Goal: Book appointment/travel/reservation

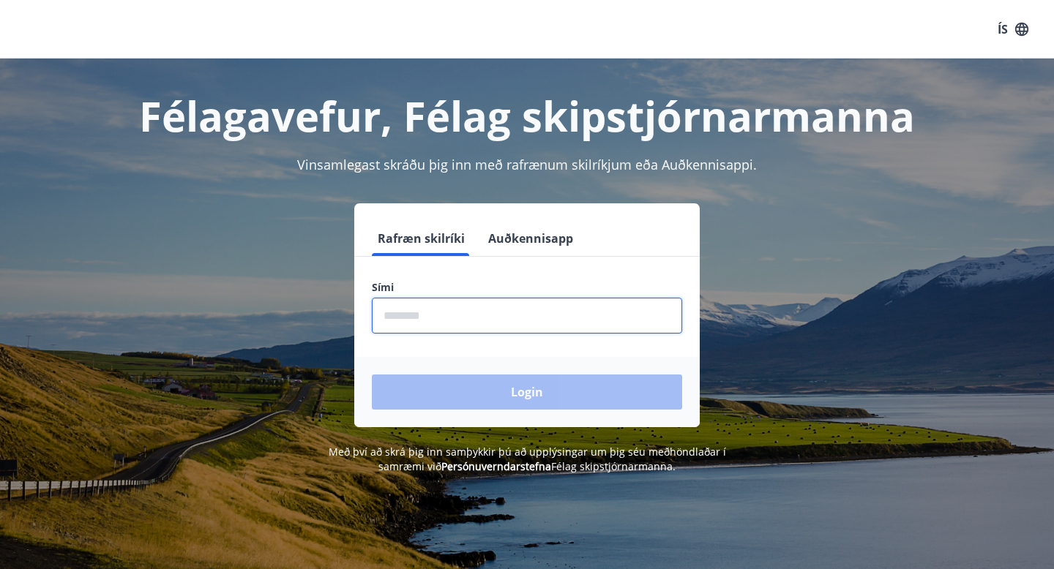
click at [450, 318] on input "phone" at bounding box center [527, 316] width 310 height 36
type input "********"
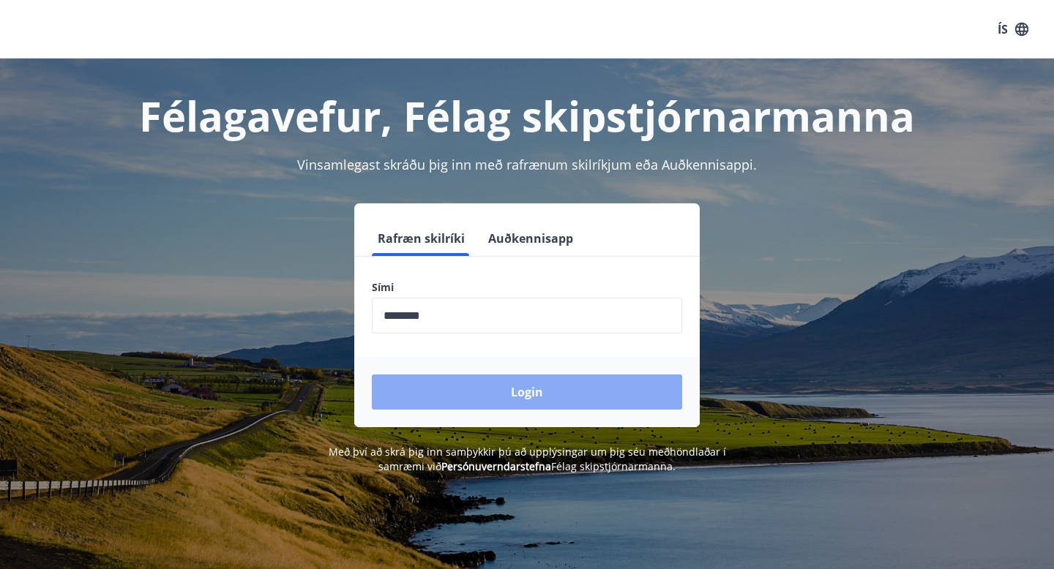
click at [513, 400] on button "Login" at bounding box center [527, 392] width 310 height 35
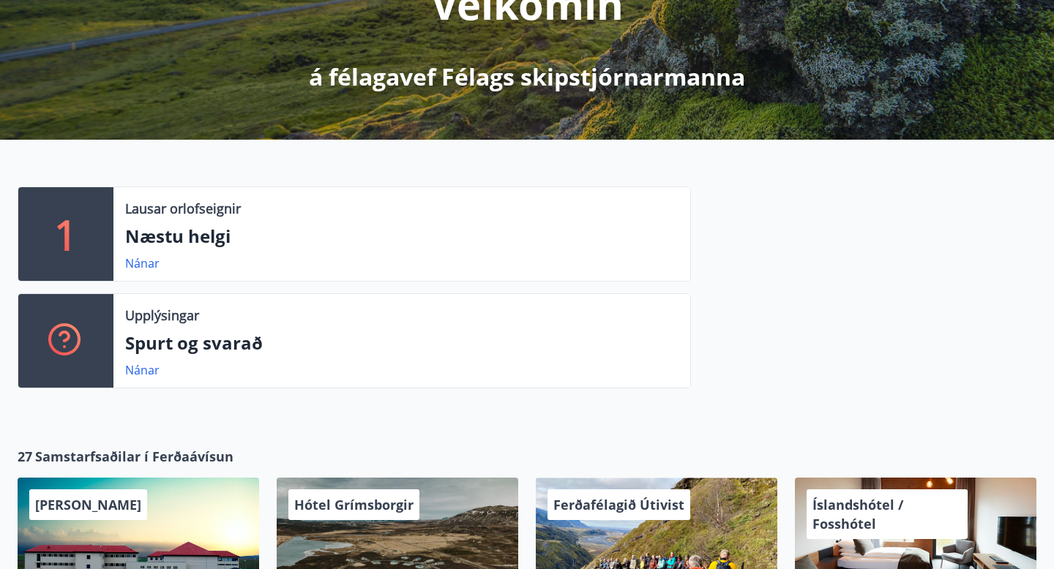
scroll to position [237, 0]
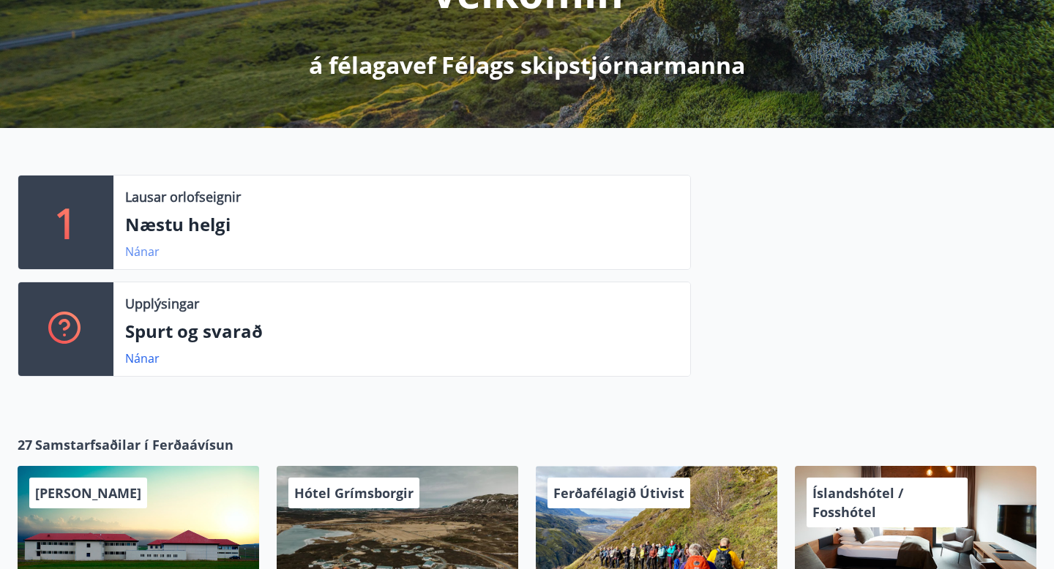
click at [143, 251] on link "Nánar" at bounding box center [142, 252] width 34 height 16
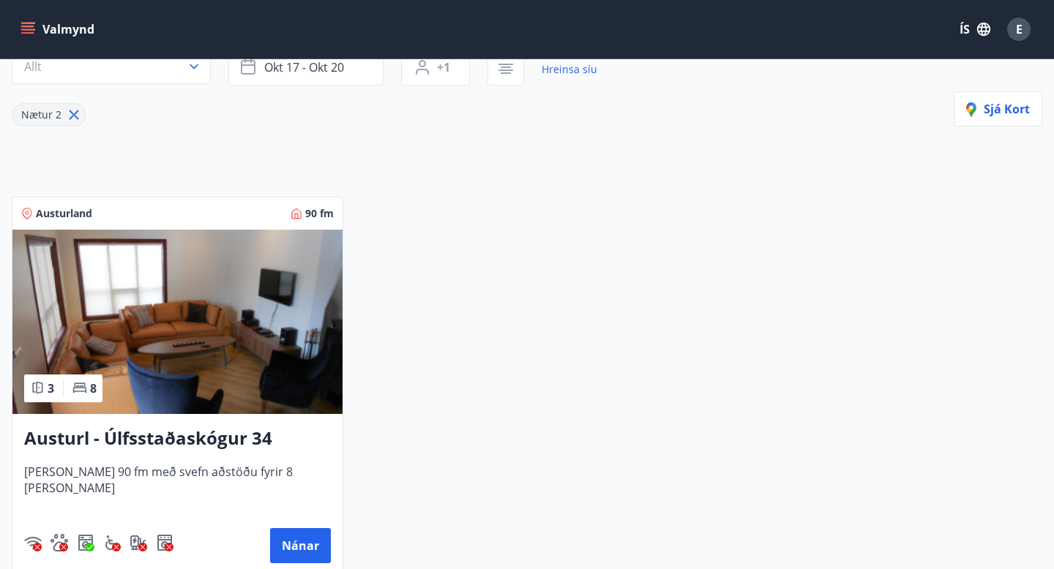
scroll to position [176, 0]
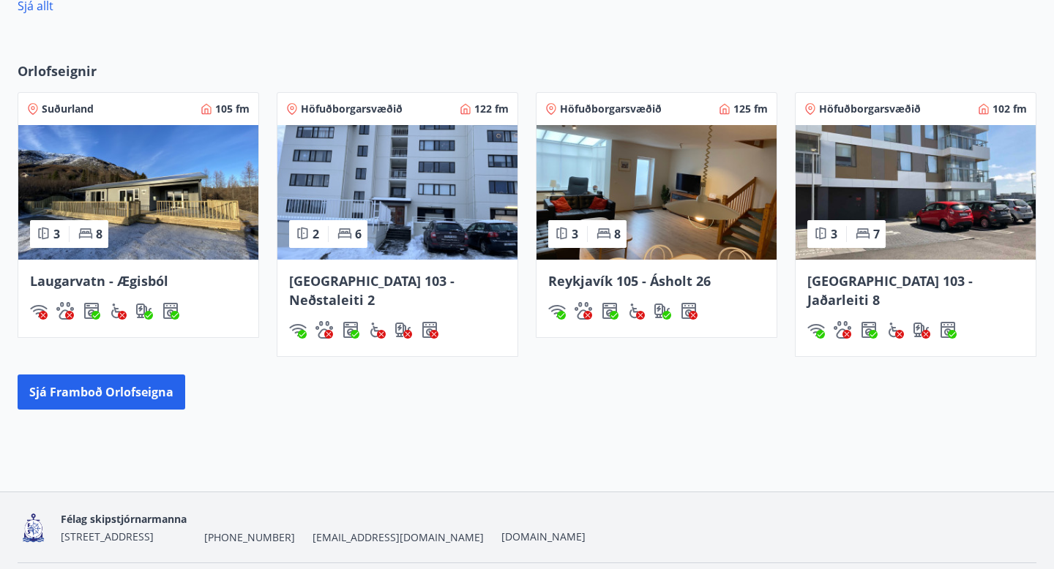
scroll to position [897, 0]
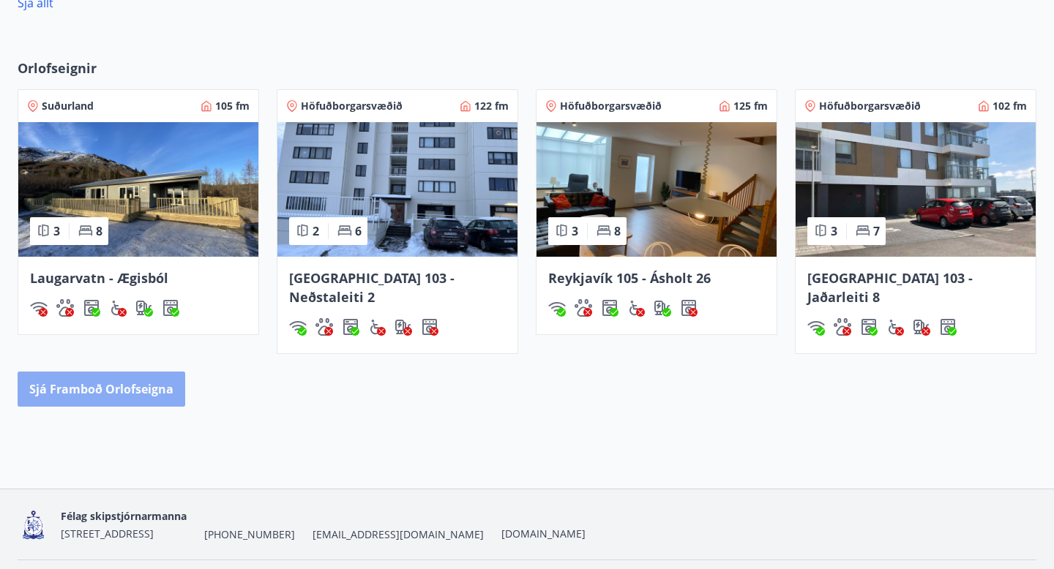
click at [156, 372] on button "Sjá framboð orlofseigna" at bounding box center [102, 389] width 168 height 35
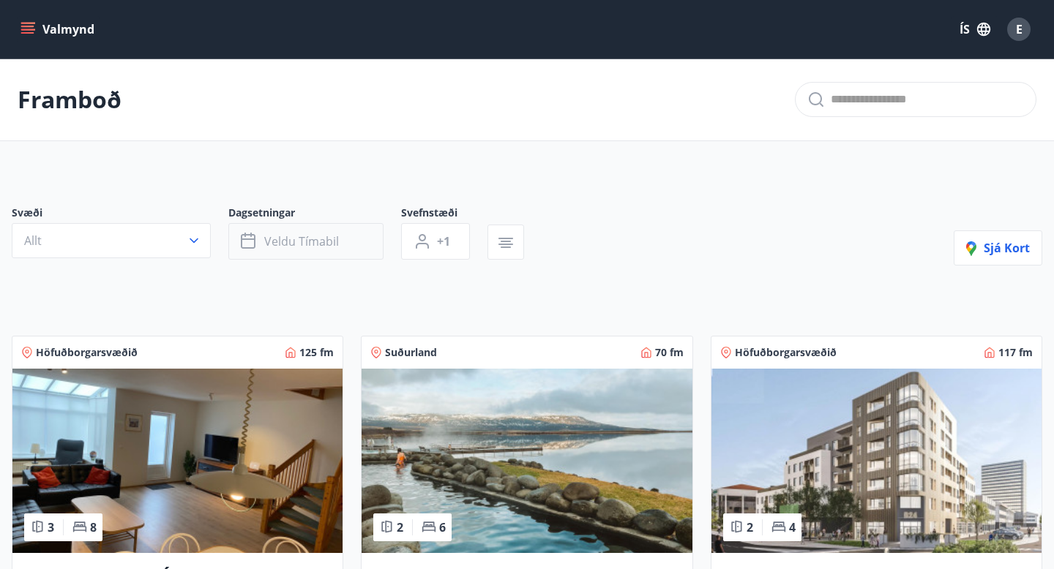
click at [253, 239] on icon "button" at bounding box center [248, 239] width 15 height 1
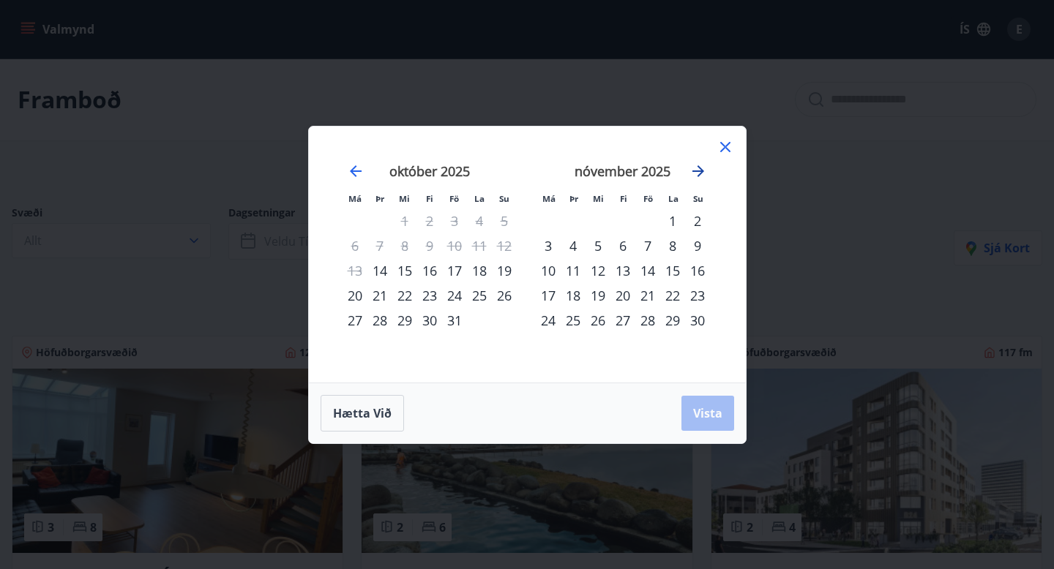
click at [697, 170] on icon "Move forward to switch to the next month." at bounding box center [698, 171] width 12 height 12
click at [646, 315] on div "27" at bounding box center [647, 320] width 25 height 25
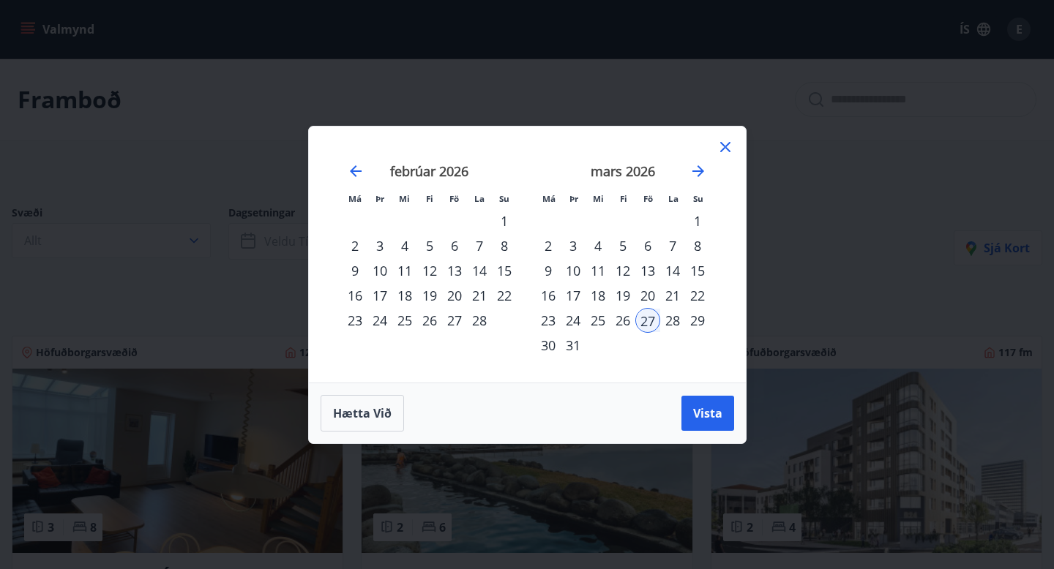
click at [550, 345] on div "30" at bounding box center [548, 345] width 25 height 25
click at [708, 418] on span "Vista" at bounding box center [707, 413] width 29 height 16
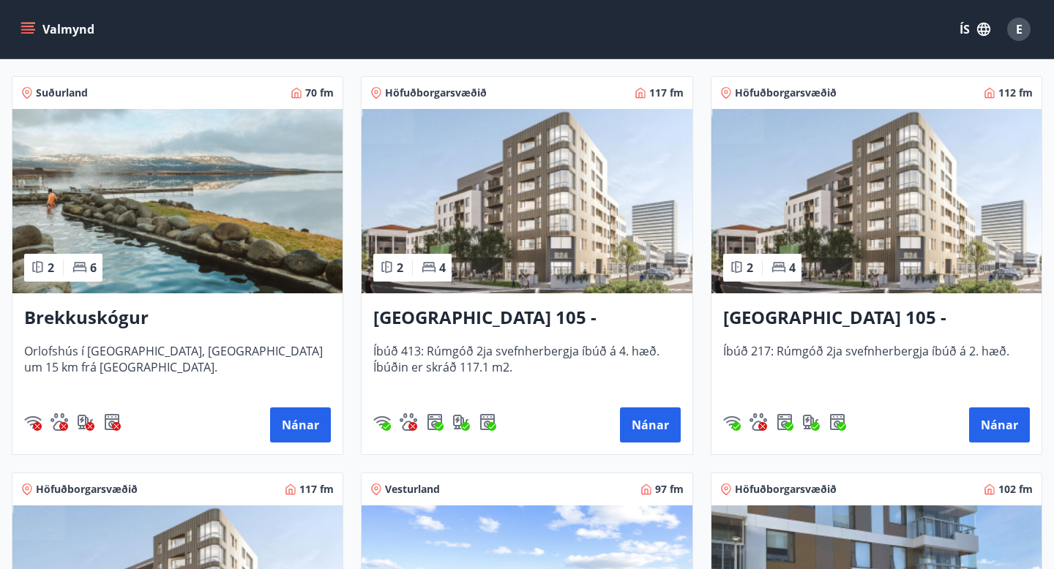
scroll to position [261, 0]
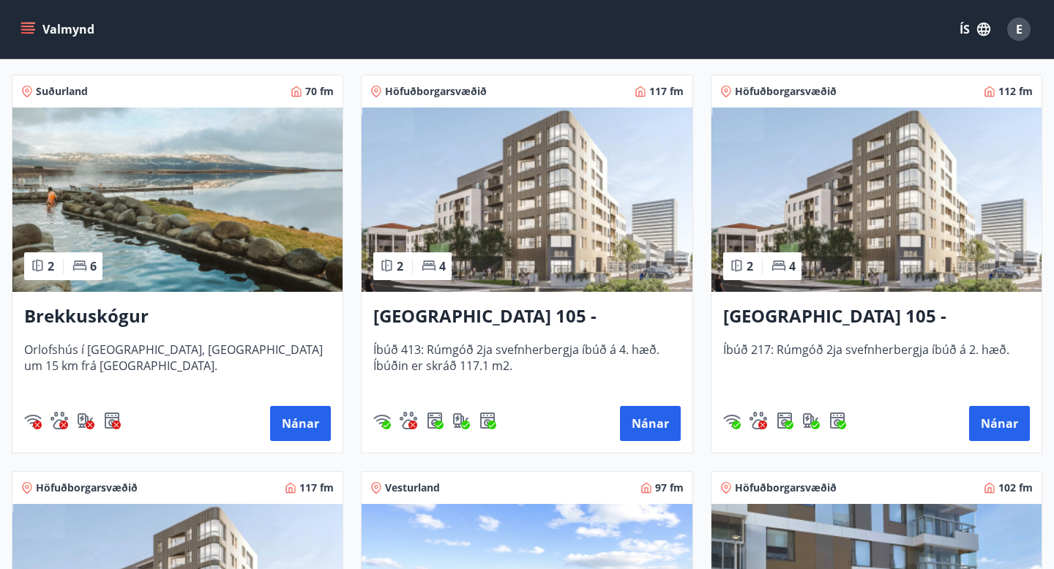
click at [556, 313] on h3 "[GEOGRAPHIC_DATA] 105 - [GEOGRAPHIC_DATA] 24, 413" at bounding box center [526, 317] width 307 height 26
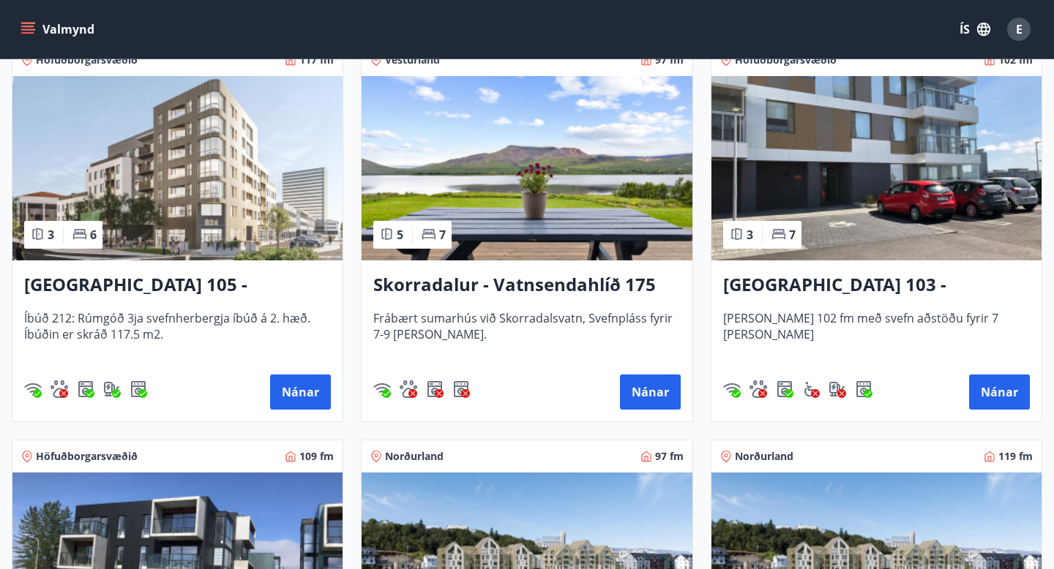
scroll to position [688, 0]
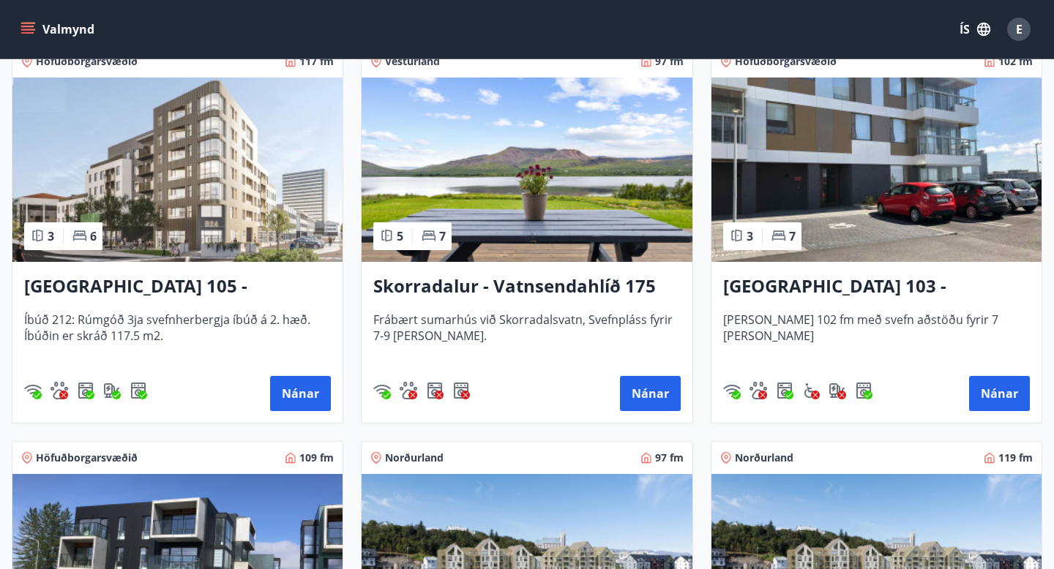
click at [219, 277] on h3 "[GEOGRAPHIC_DATA] 105 - [GEOGRAPHIC_DATA] 24, 212" at bounding box center [177, 287] width 307 height 26
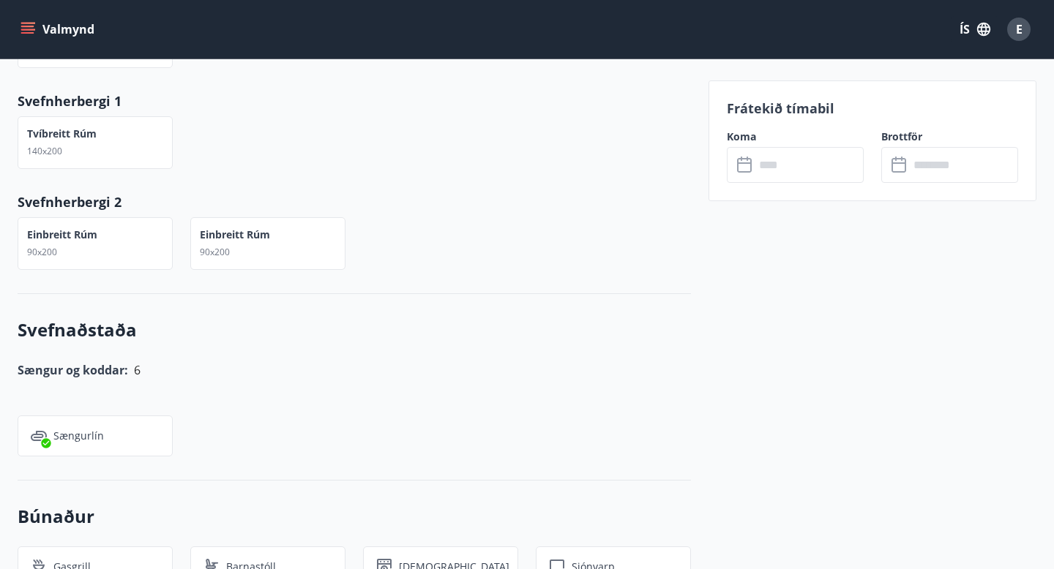
scroll to position [746, 0]
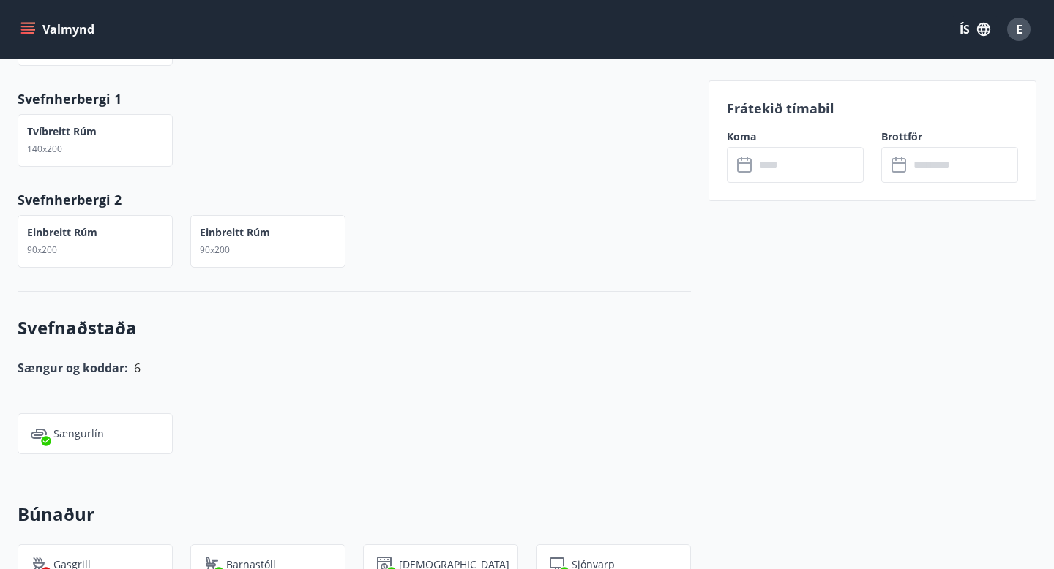
click at [745, 168] on icon at bounding box center [746, 166] width 18 height 18
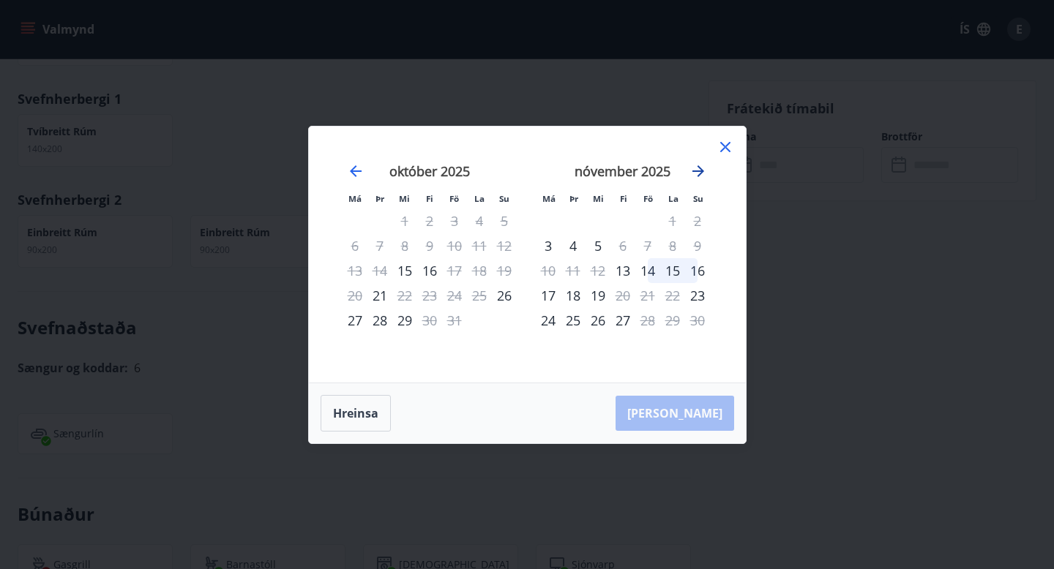
click at [701, 168] on icon "Move forward to switch to the next month." at bounding box center [698, 171] width 18 height 18
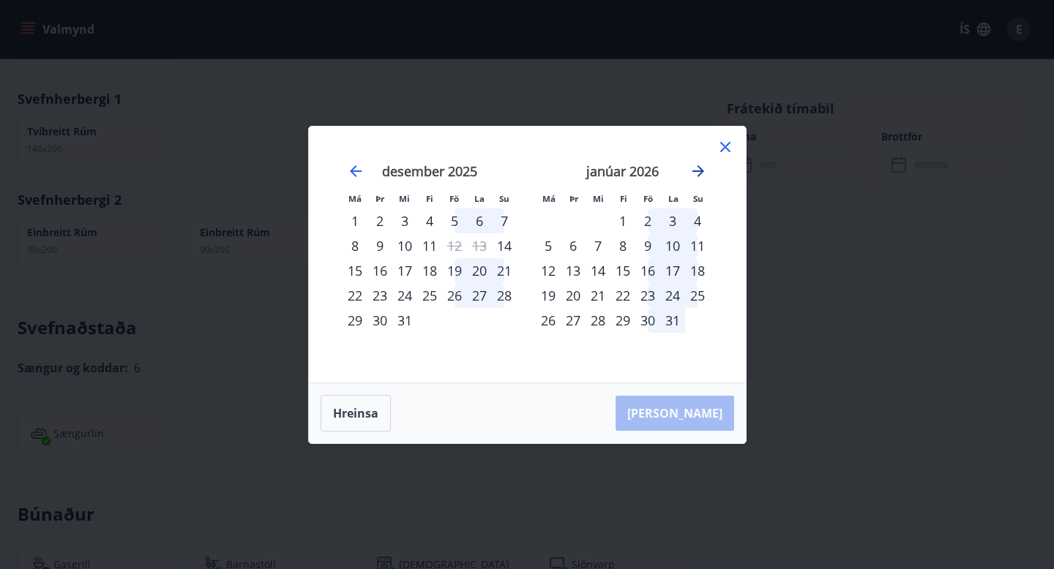
click at [701, 168] on icon "Move forward to switch to the next month." at bounding box center [698, 171] width 18 height 18
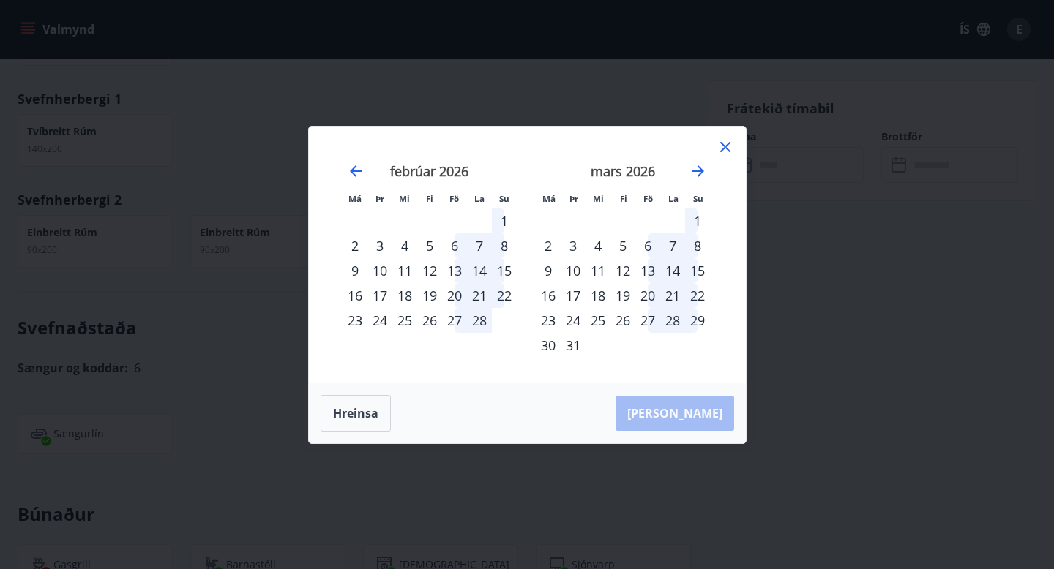
click at [649, 320] on div "27" at bounding box center [647, 320] width 25 height 25
click at [649, 318] on div "27" at bounding box center [647, 320] width 25 height 25
click at [684, 311] on div "28" at bounding box center [672, 320] width 25 height 25
click at [643, 320] on div "27" at bounding box center [647, 320] width 25 height 25
click at [603, 318] on div "25" at bounding box center [598, 320] width 25 height 25
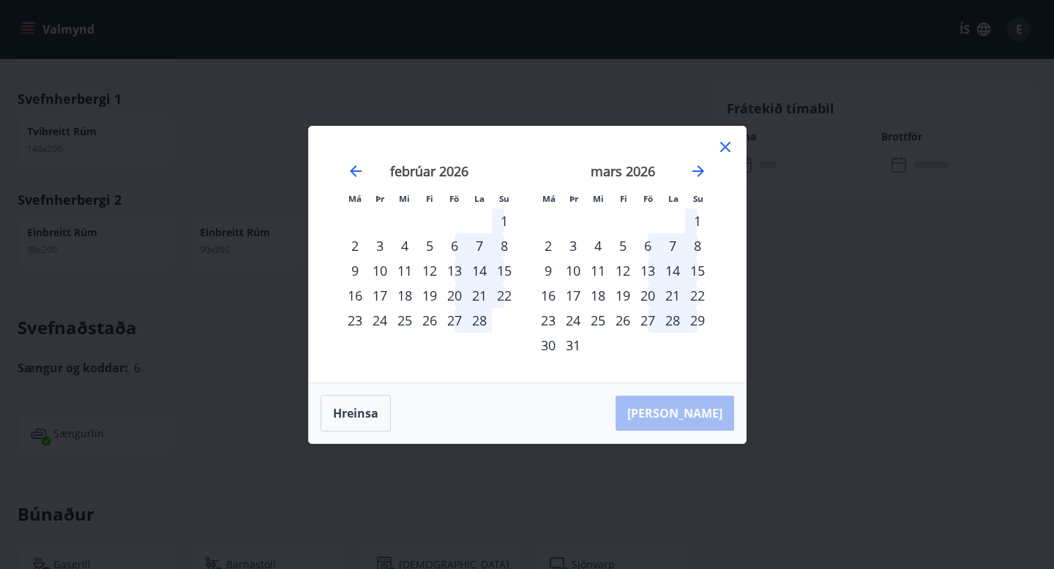
click at [654, 320] on div "27" at bounding box center [647, 320] width 25 height 25
click at [678, 320] on div "28" at bounding box center [672, 320] width 25 height 25
click at [680, 320] on div "28" at bounding box center [672, 320] width 25 height 25
click at [692, 321] on div "29" at bounding box center [697, 320] width 25 height 25
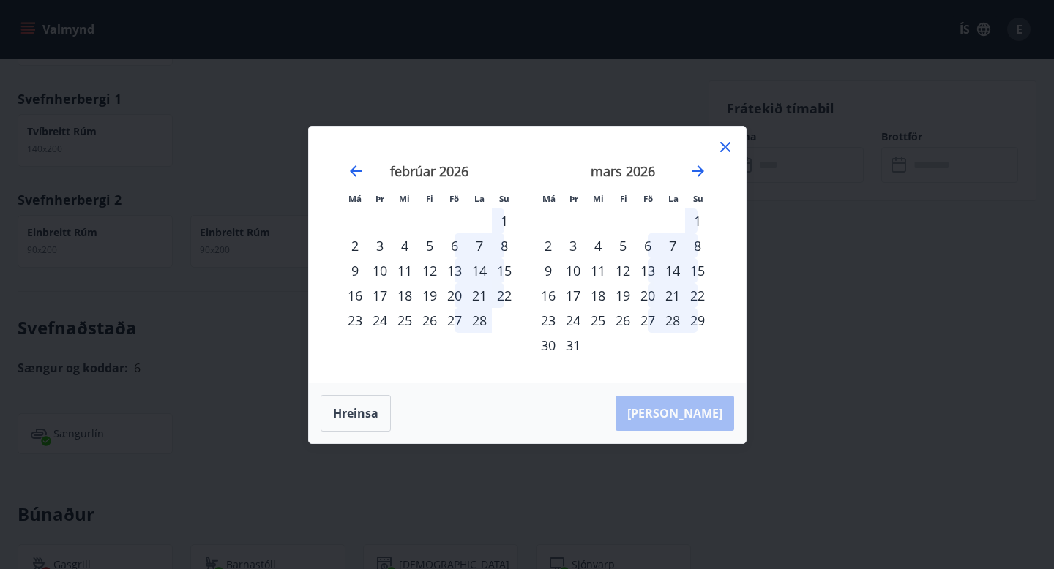
click at [624, 319] on div "26" at bounding box center [622, 320] width 25 height 25
click at [580, 318] on div "24" at bounding box center [573, 320] width 25 height 25
click at [730, 144] on icon at bounding box center [726, 147] width 18 height 18
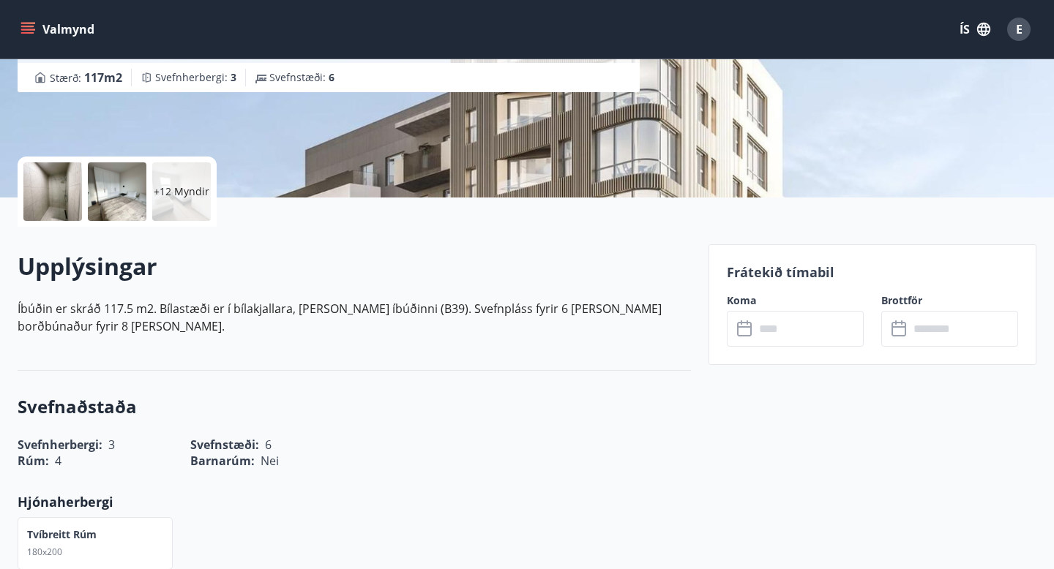
scroll to position [0, 0]
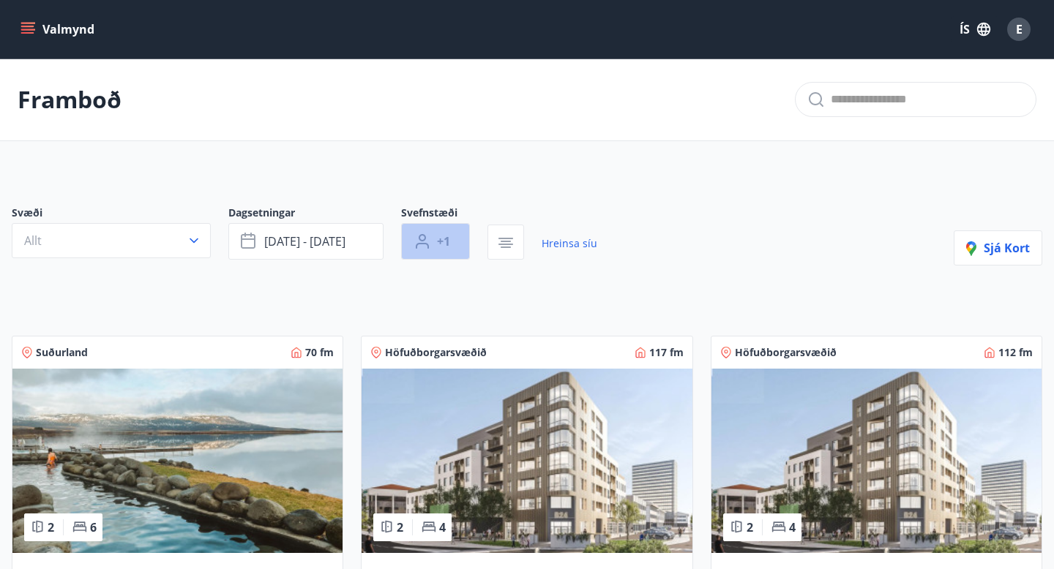
click at [440, 240] on span "+1" at bounding box center [443, 241] width 13 height 16
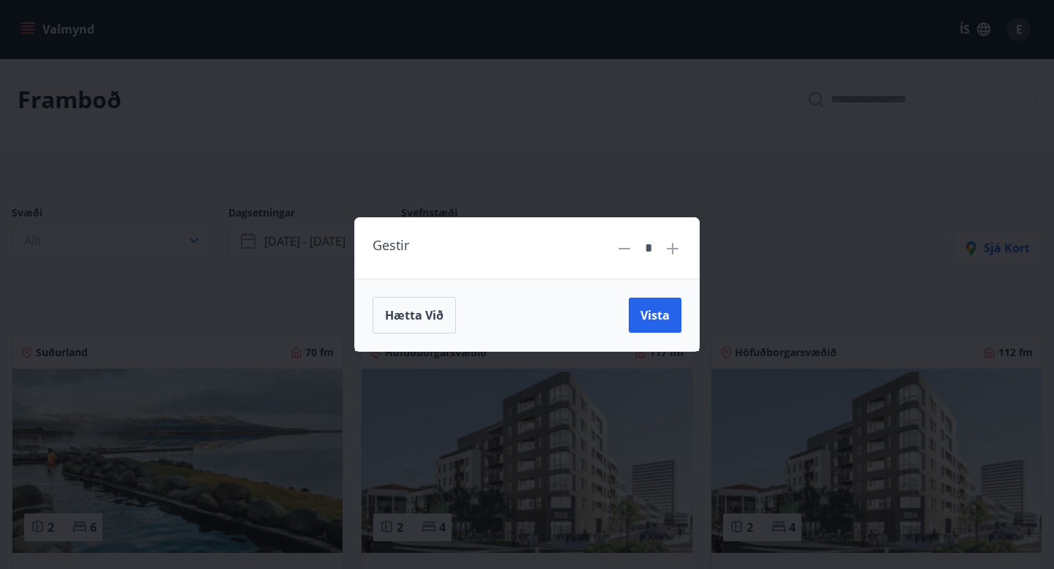
click at [677, 247] on icon at bounding box center [673, 249] width 18 height 18
type input "*"
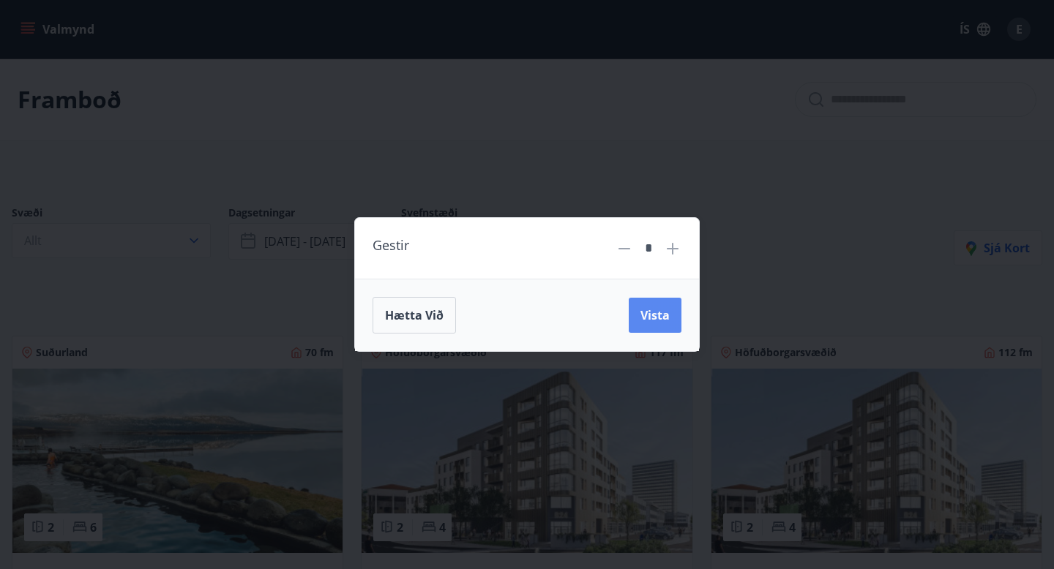
click at [656, 313] on span "Vista" at bounding box center [654, 315] width 29 height 16
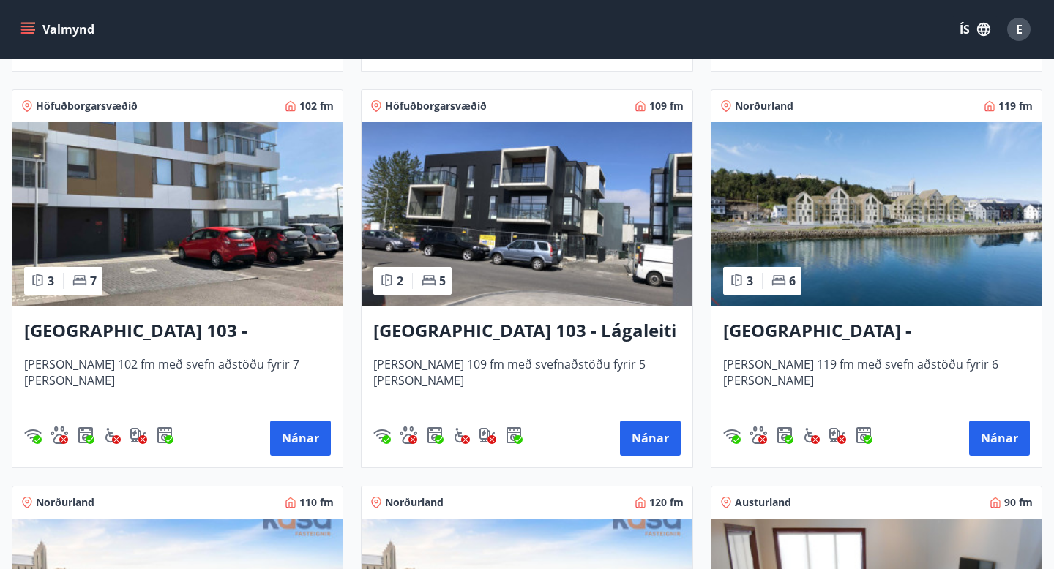
scroll to position [646, 0]
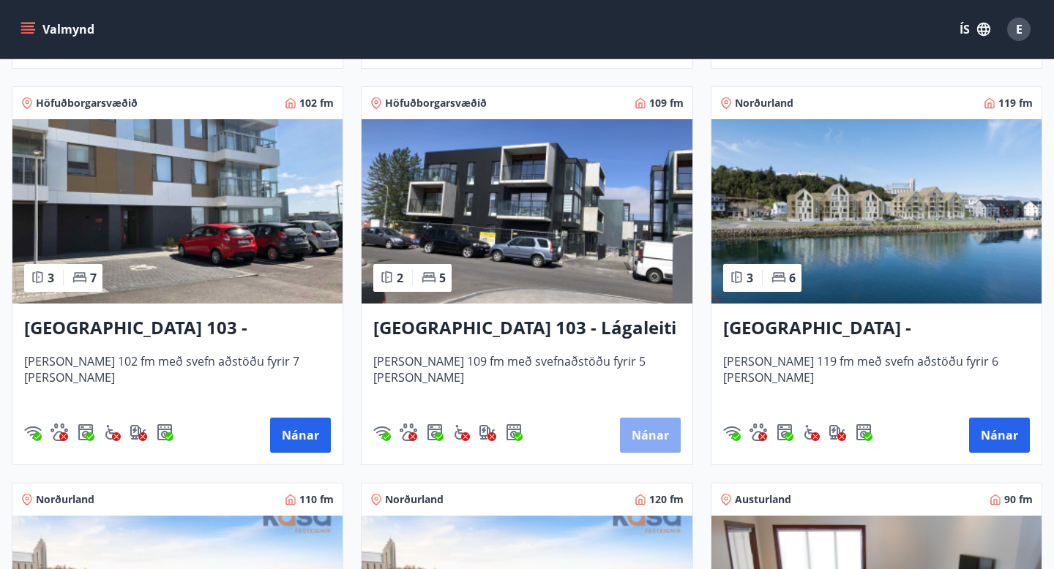
click at [654, 432] on button "Nánar" at bounding box center [650, 435] width 61 height 35
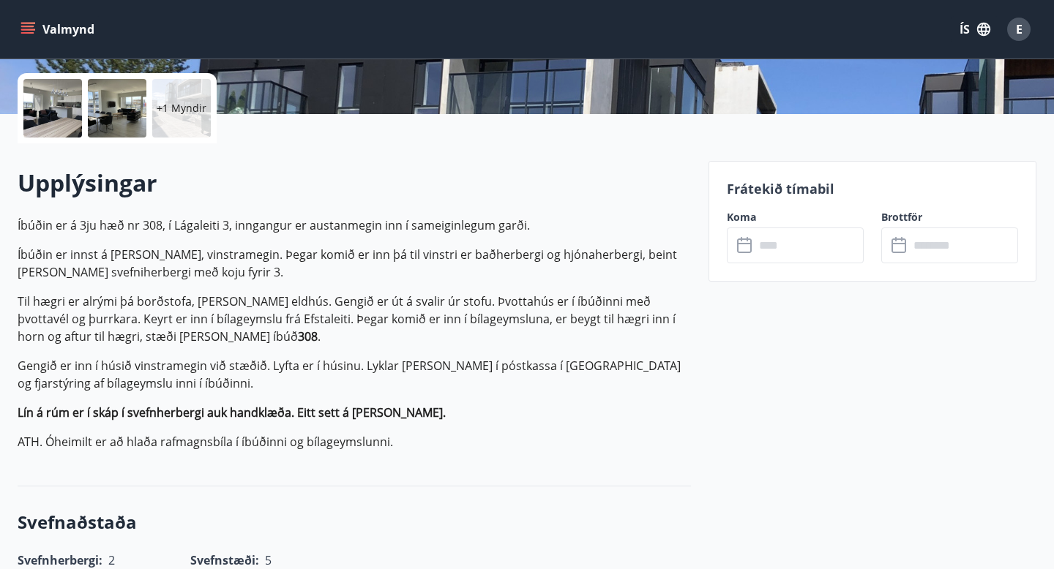
scroll to position [330, 0]
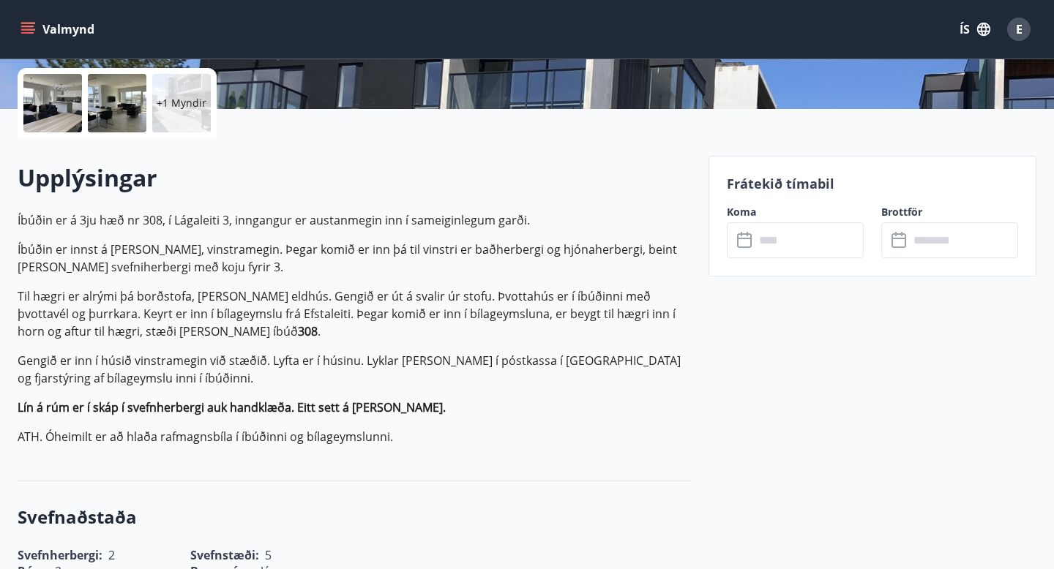
click at [750, 243] on icon at bounding box center [744, 240] width 15 height 15
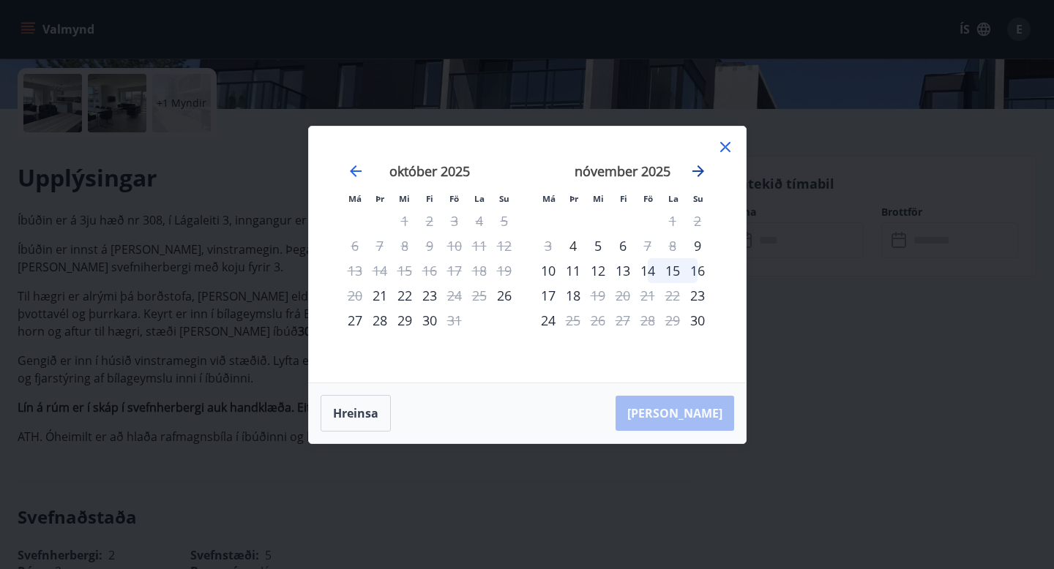
click at [696, 169] on icon "Move forward to switch to the next month." at bounding box center [698, 171] width 18 height 18
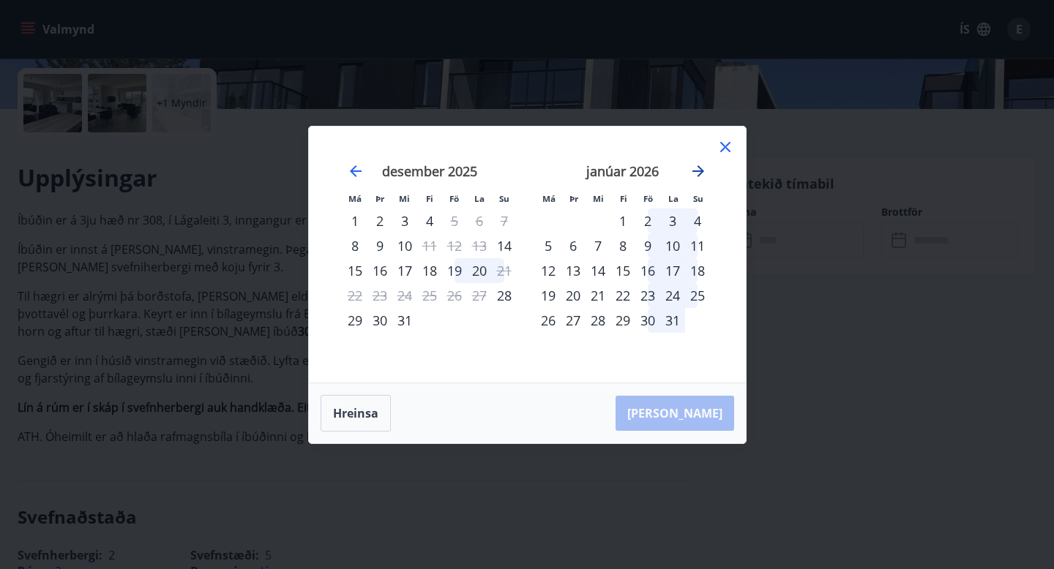
click at [696, 168] on icon "Move forward to switch to the next month." at bounding box center [698, 171] width 18 height 18
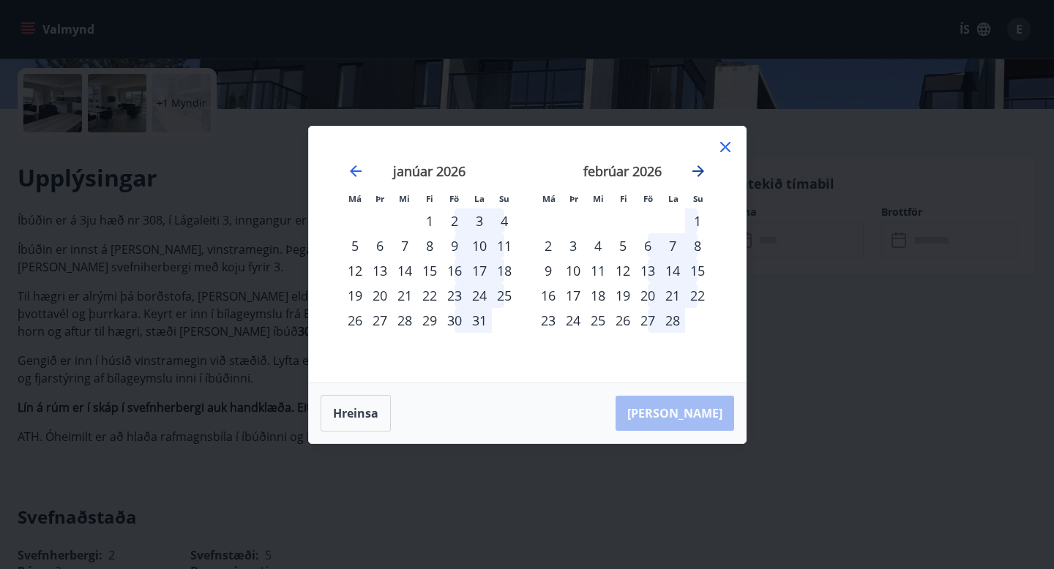
click at [696, 168] on icon "Move forward to switch to the next month." at bounding box center [698, 171] width 18 height 18
click at [641, 321] on div "27" at bounding box center [647, 320] width 25 height 25
click at [725, 149] on icon at bounding box center [726, 147] width 18 height 18
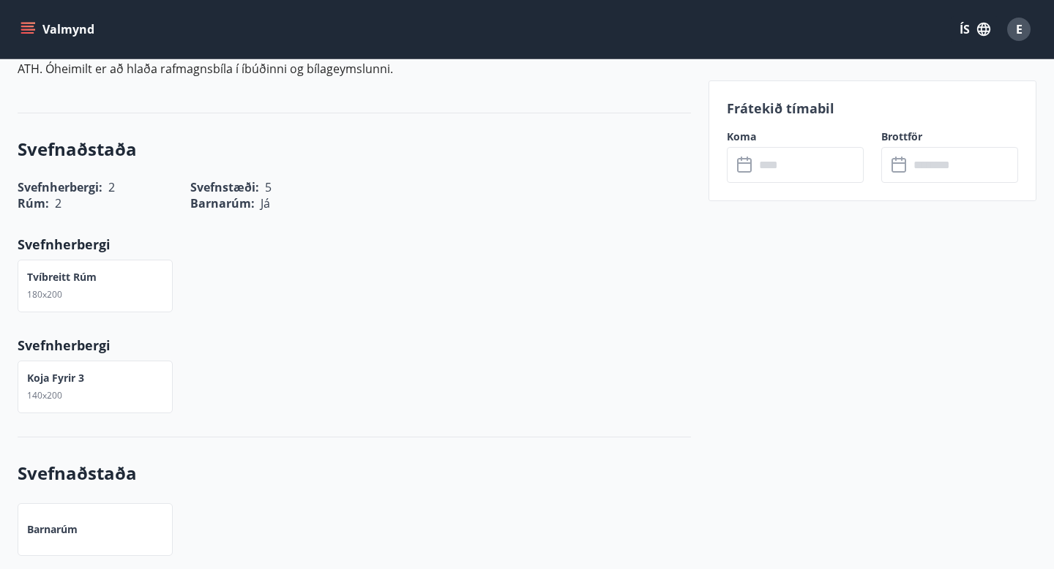
scroll to position [697, 0]
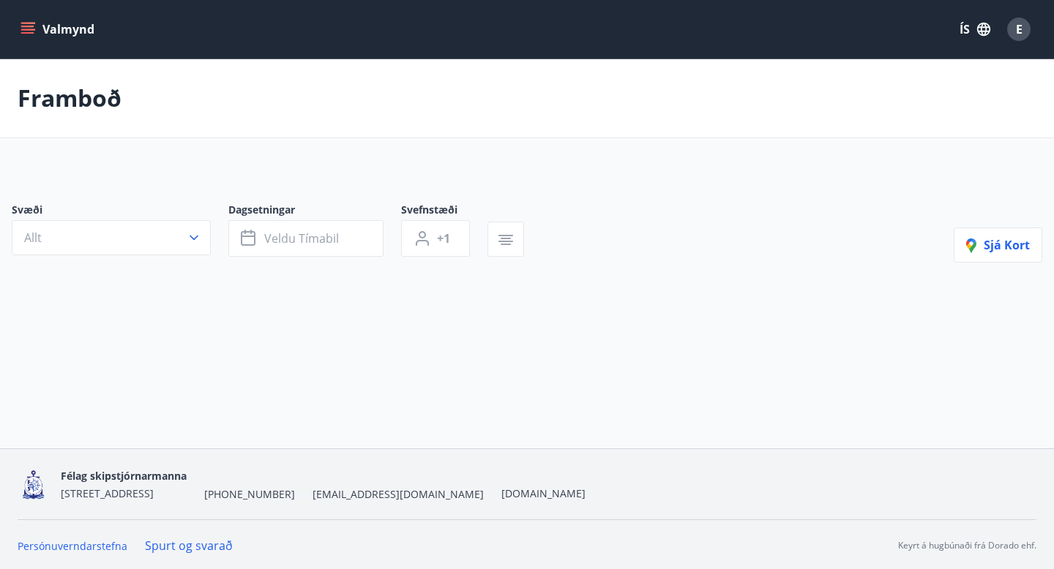
type input "*"
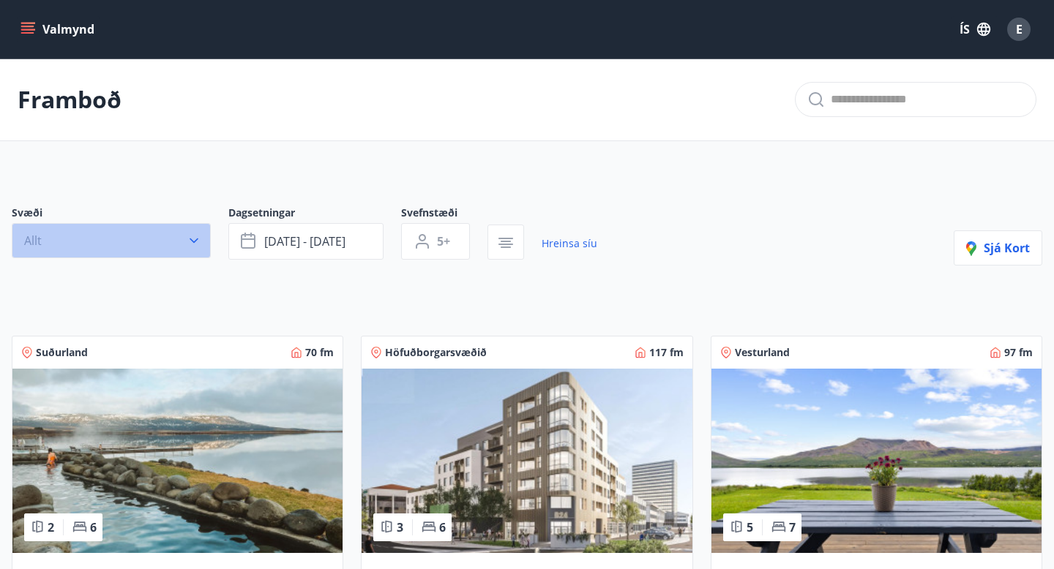
click at [191, 240] on icon "button" at bounding box center [194, 241] width 9 height 5
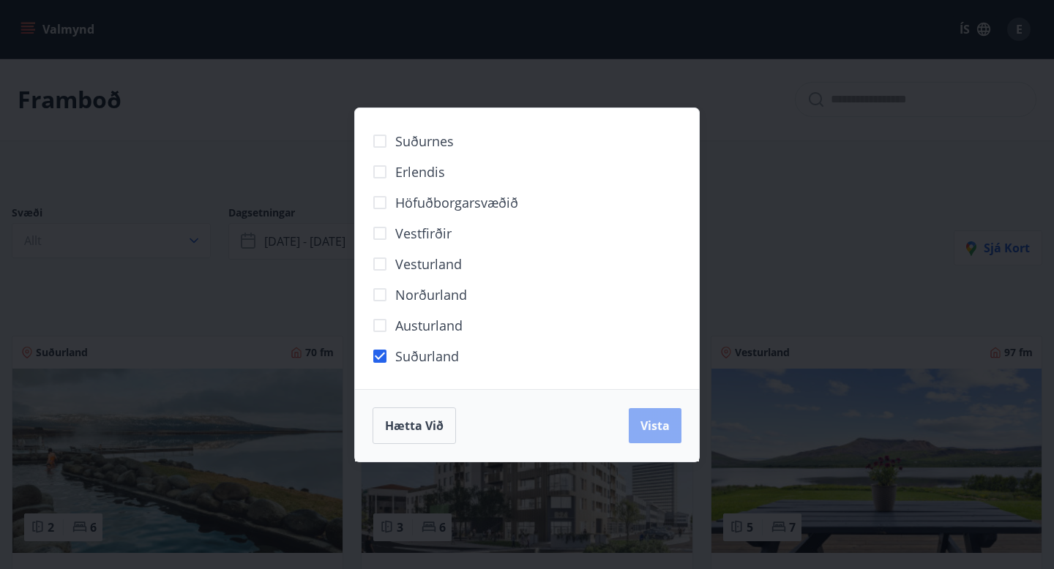
click at [652, 430] on span "Vista" at bounding box center [654, 426] width 29 height 16
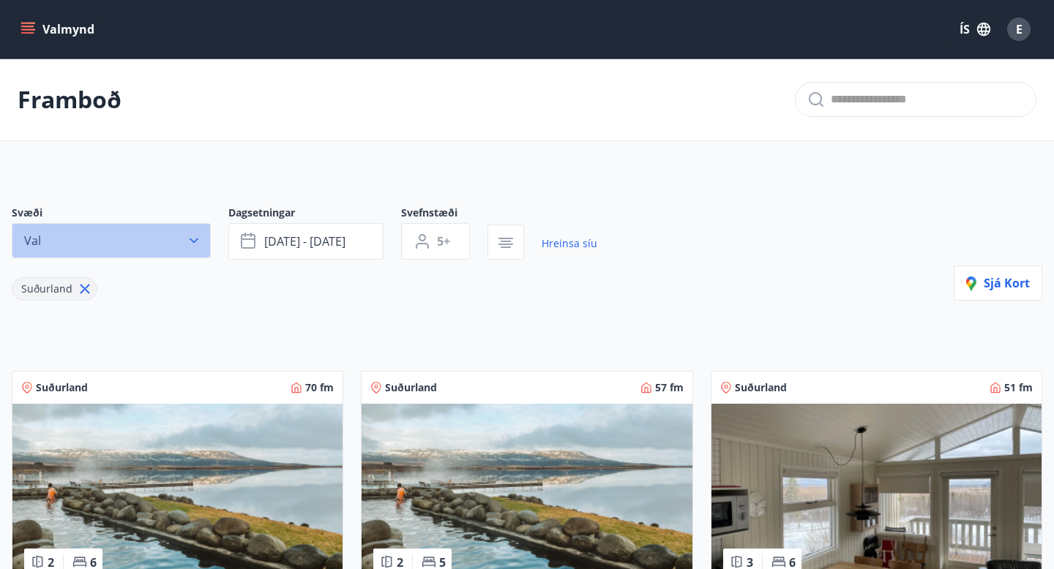
click at [194, 240] on icon "button" at bounding box center [194, 240] width 15 height 15
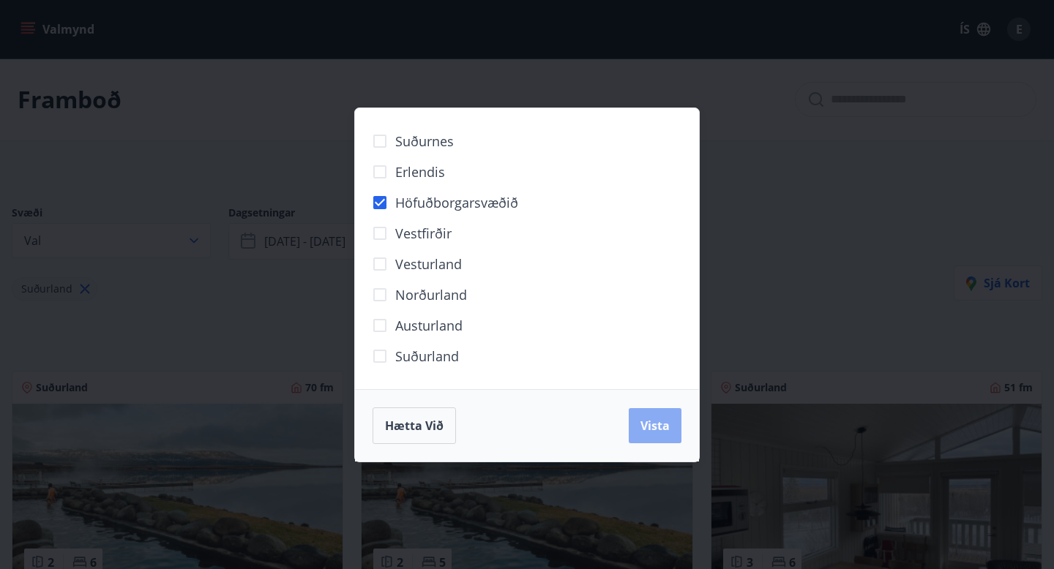
click at [648, 422] on span "Vista" at bounding box center [654, 426] width 29 height 16
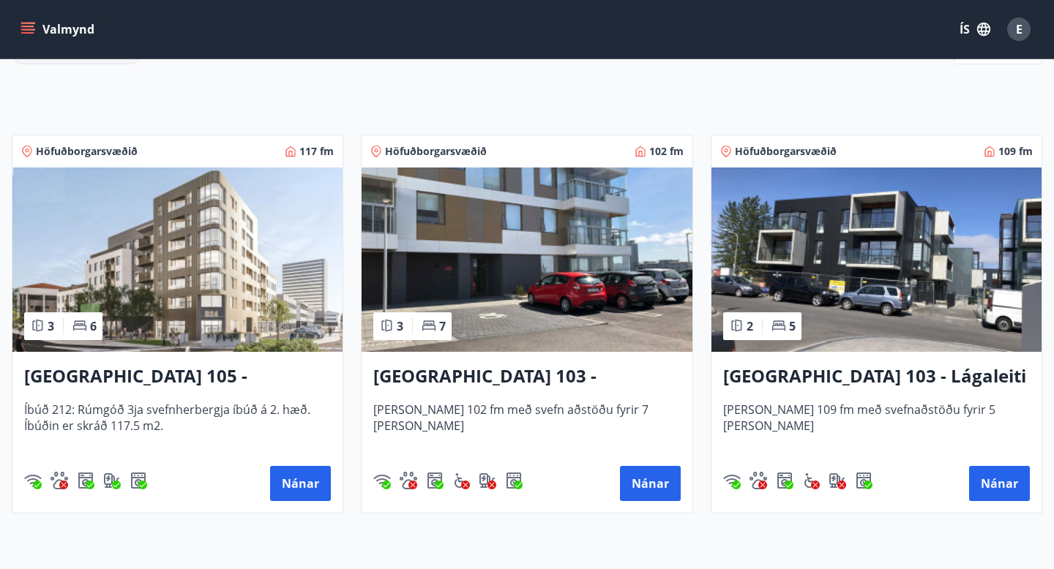
scroll to position [236, 0]
click at [900, 377] on h3 "[GEOGRAPHIC_DATA] 103 - Lágaleiti 3, 308" at bounding box center [876, 377] width 307 height 26
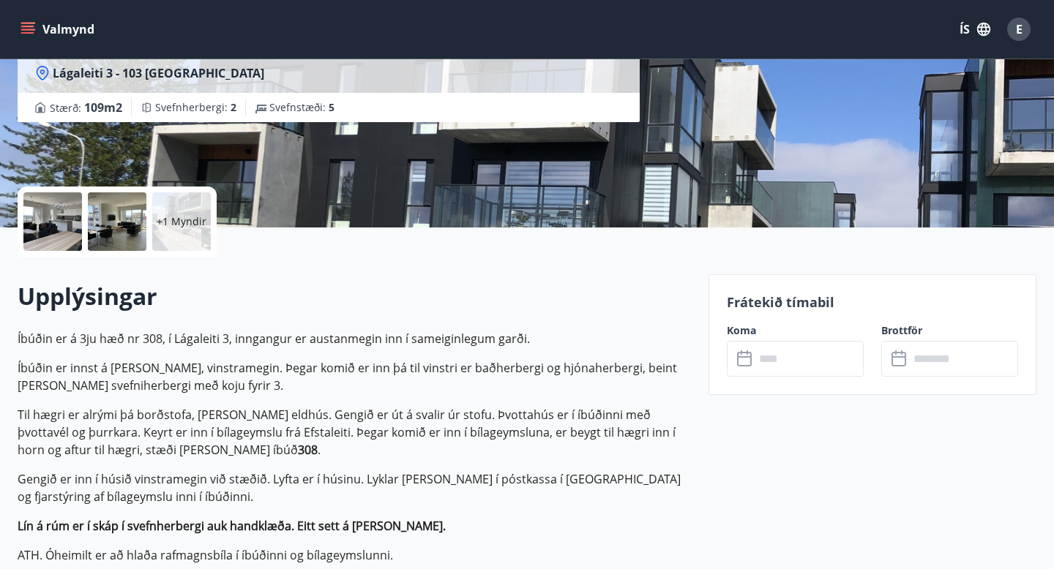
scroll to position [224, 0]
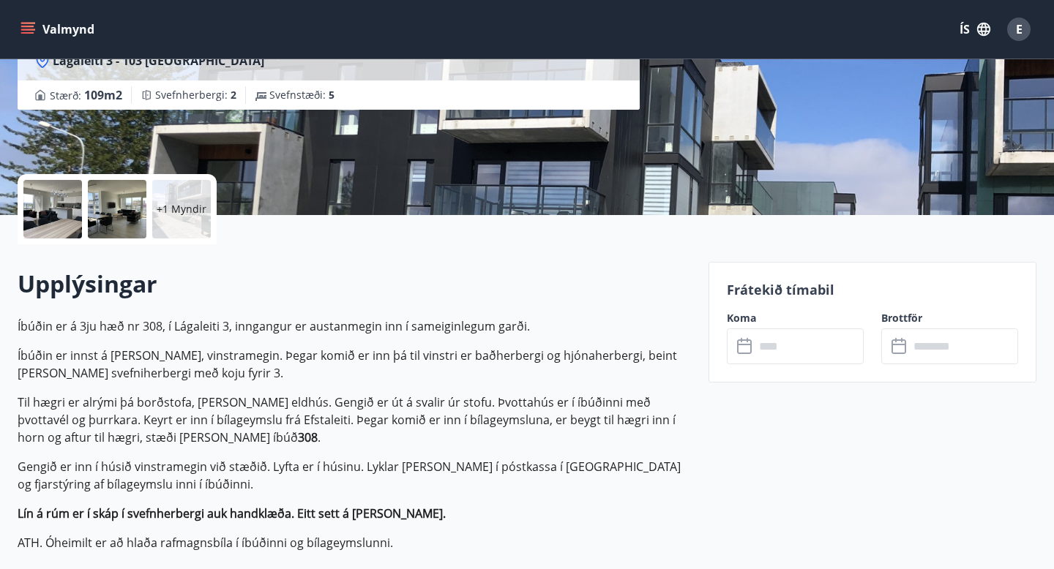
click at [755, 346] on input "text" at bounding box center [809, 347] width 109 height 36
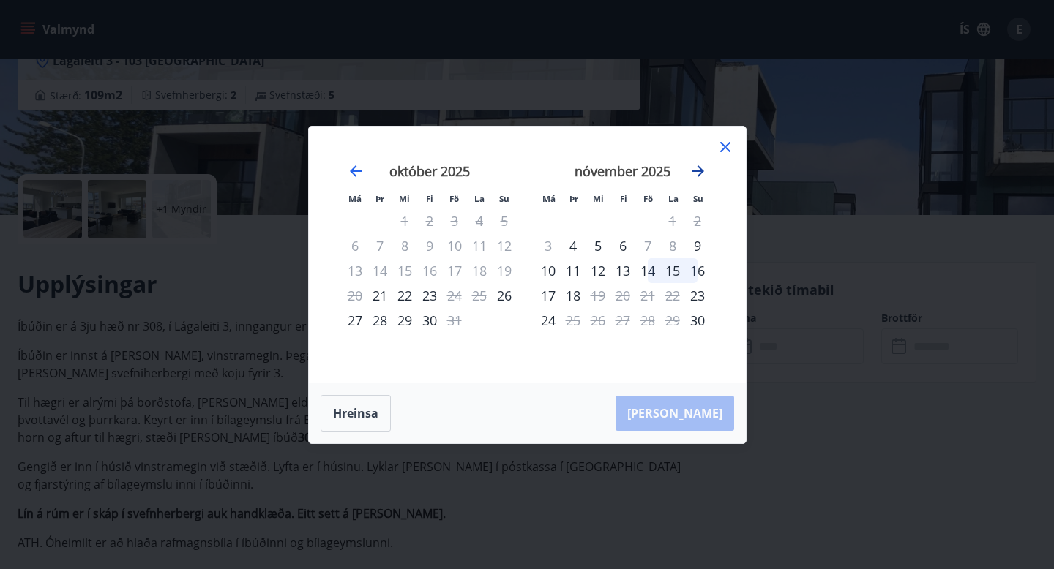
click at [697, 165] on icon "Move forward to switch to the next month." at bounding box center [698, 171] width 18 height 18
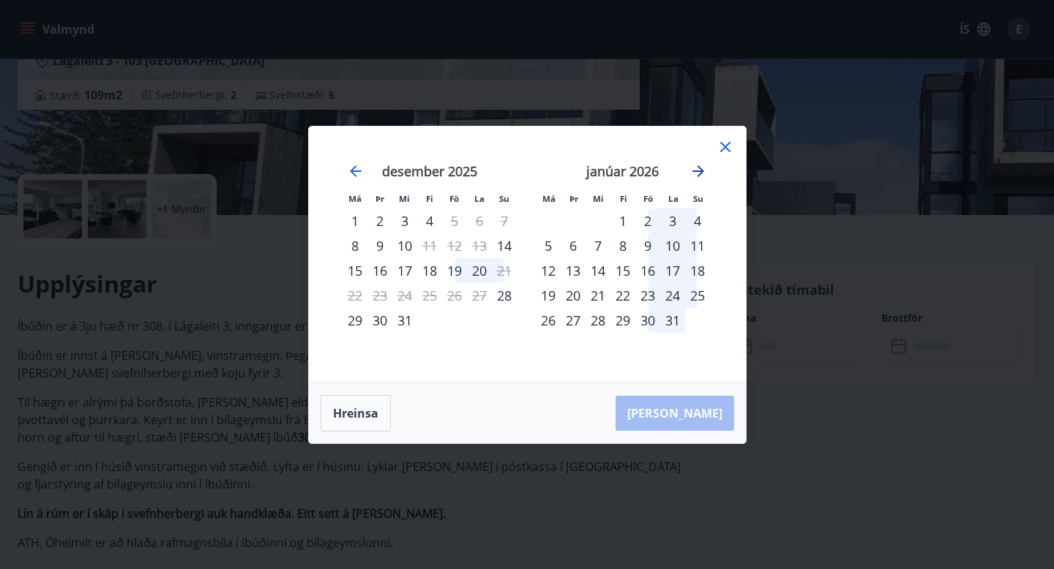
click at [697, 165] on icon "Move forward to switch to the next month." at bounding box center [698, 171] width 18 height 18
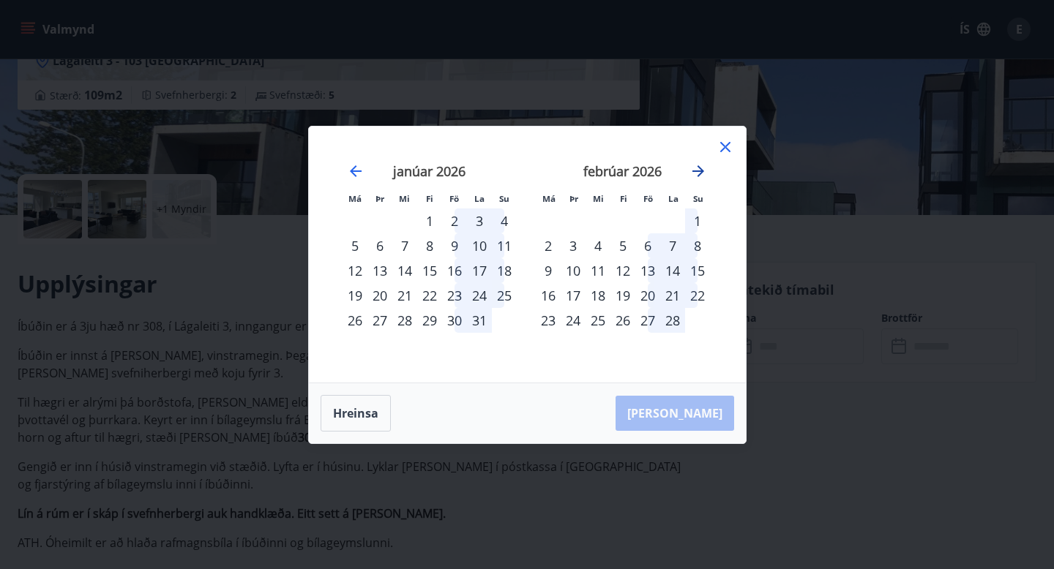
click at [697, 165] on icon "Move forward to switch to the next month." at bounding box center [698, 171] width 18 height 18
click at [646, 317] on div "27" at bounding box center [647, 320] width 25 height 25
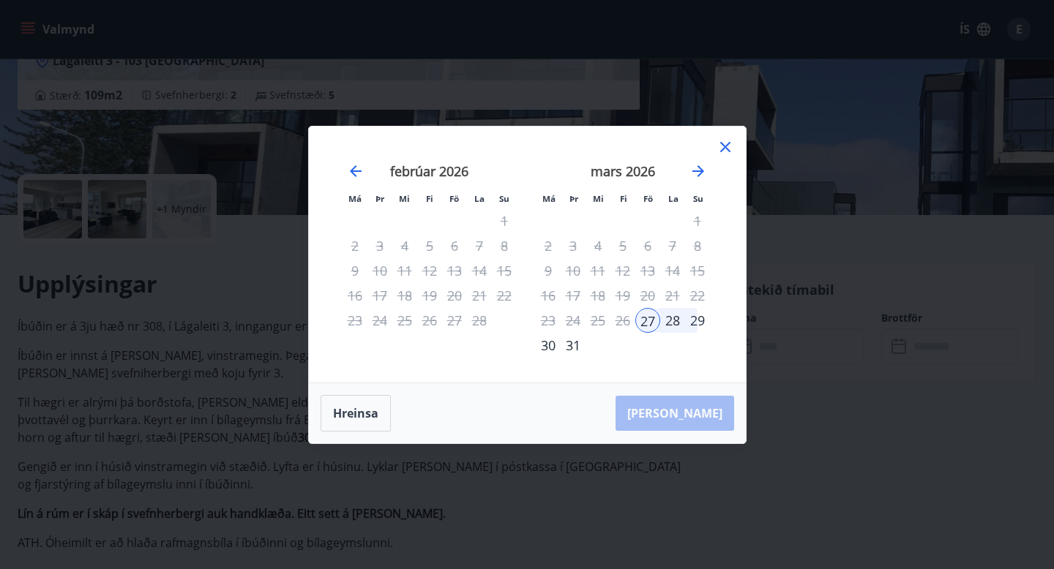
click at [548, 347] on div "30" at bounding box center [548, 345] width 25 height 25
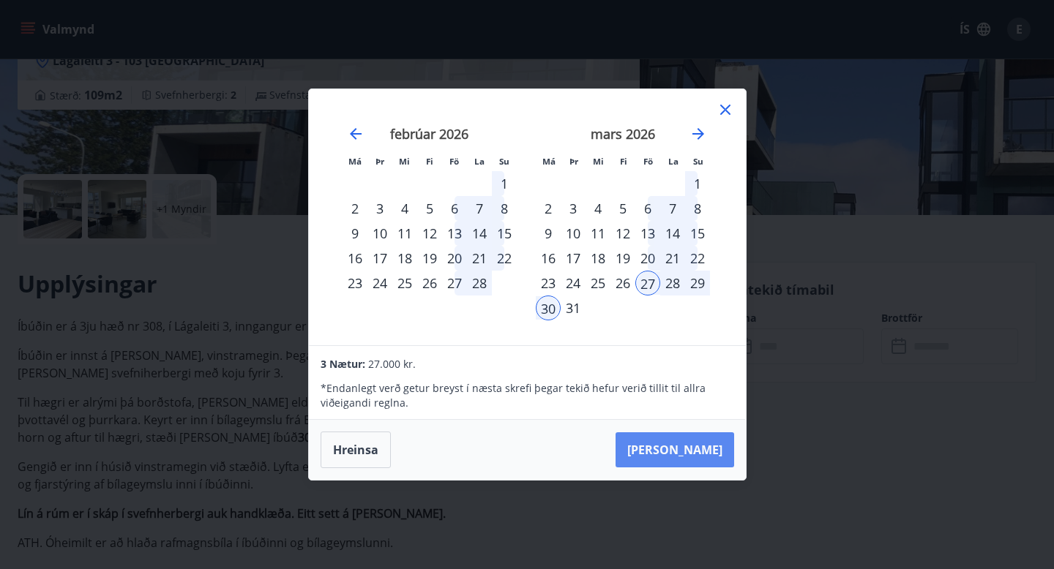
click at [697, 445] on button "[PERSON_NAME]" at bounding box center [675, 450] width 119 height 35
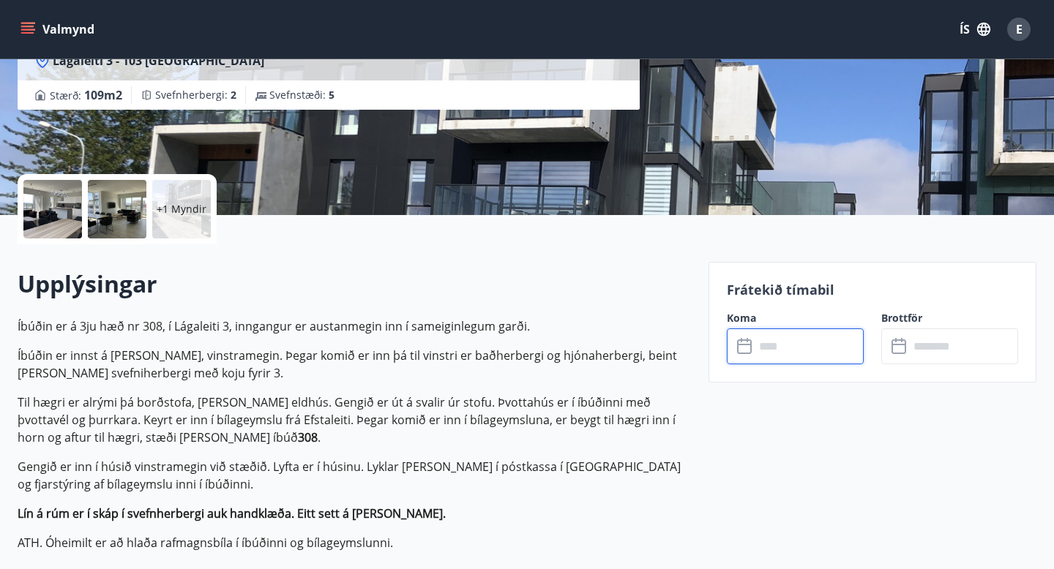
type input "******"
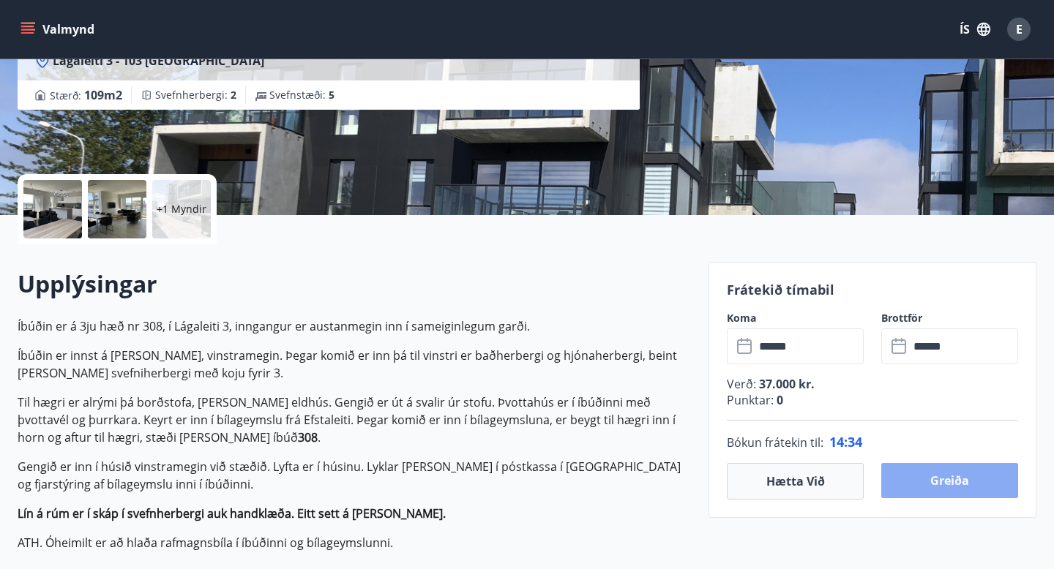
click at [962, 477] on button "Greiða" at bounding box center [949, 480] width 137 height 35
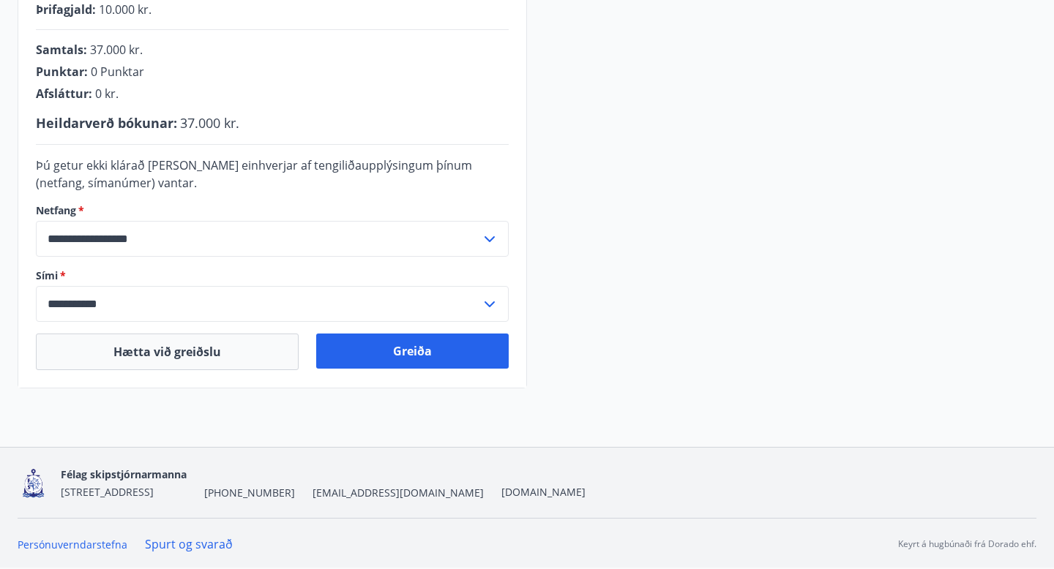
scroll to position [420, 0]
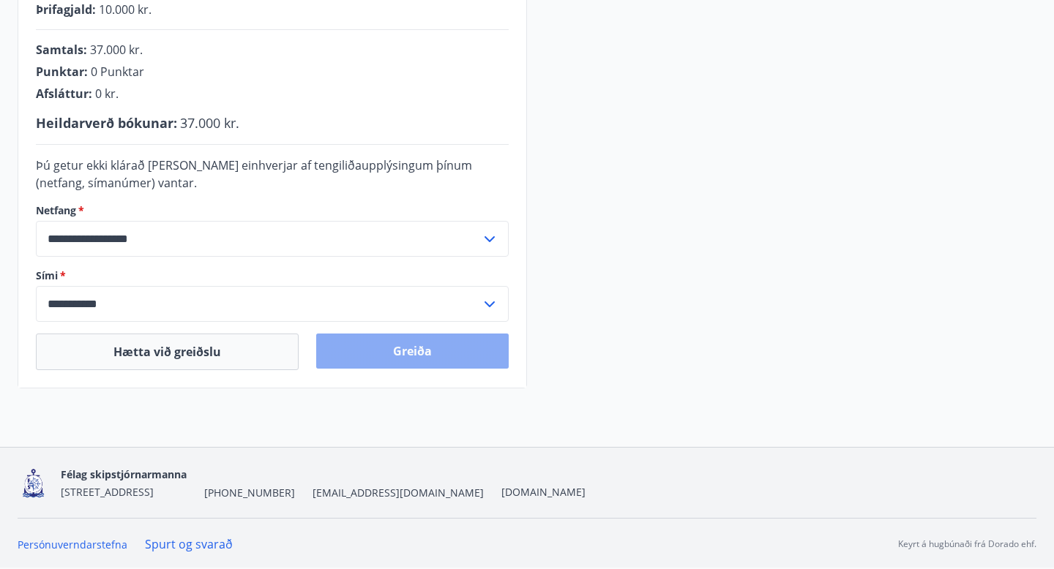
click at [391, 354] on button "Greiða" at bounding box center [412, 351] width 192 height 35
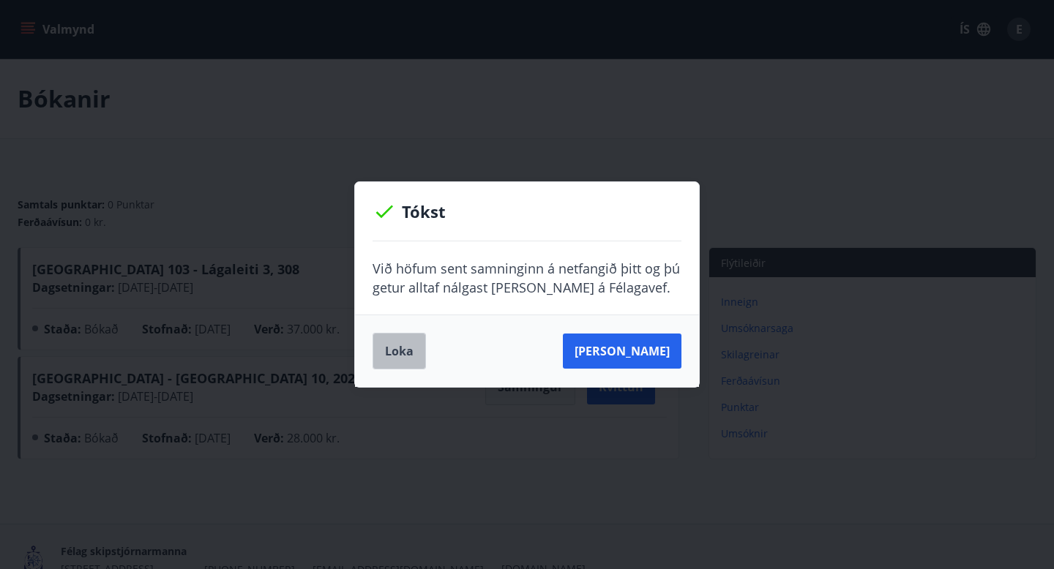
click at [406, 355] on button "Loka" at bounding box center [399, 351] width 53 height 37
